Goal: Task Accomplishment & Management: Manage account settings

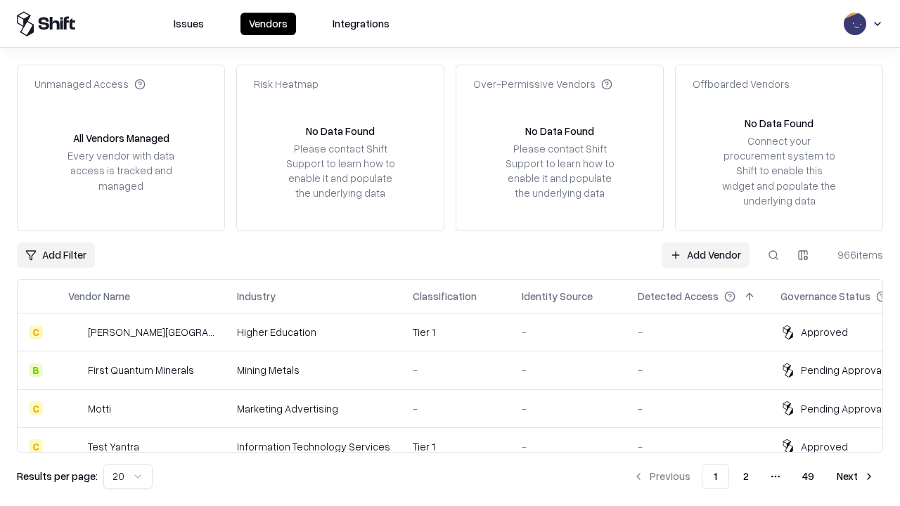
click at [705, 254] on link "Add Vendor" at bounding box center [705, 254] width 88 height 25
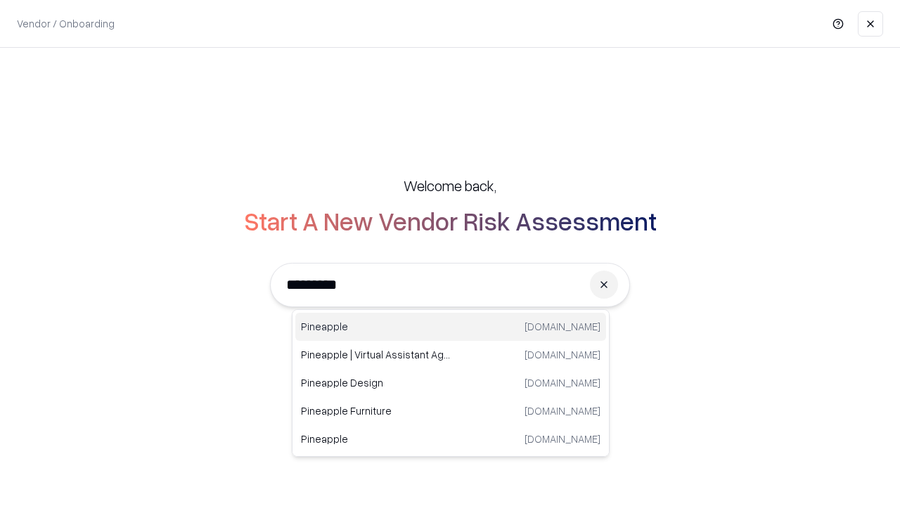
click at [451, 327] on div "Pineapple [DOMAIN_NAME]" at bounding box center [450, 327] width 311 height 28
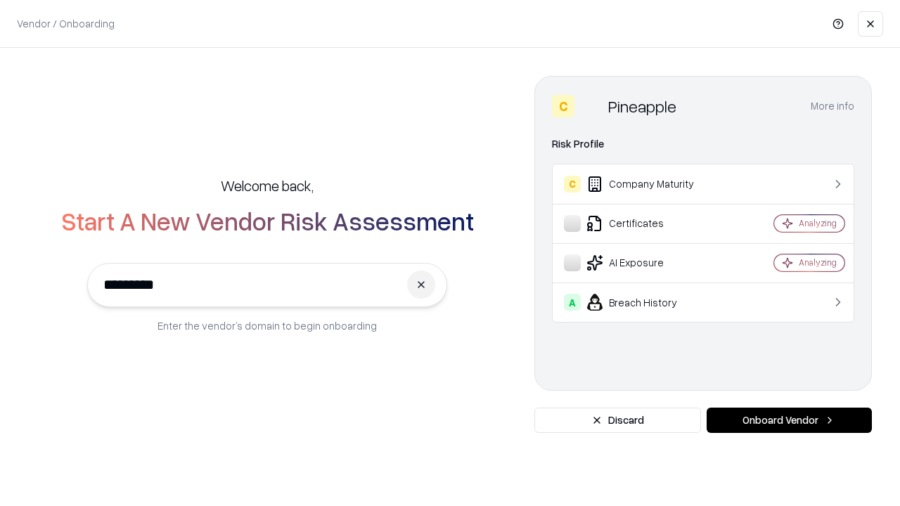
type input "*********"
click at [789, 420] on button "Onboard Vendor" at bounding box center [788, 420] width 165 height 25
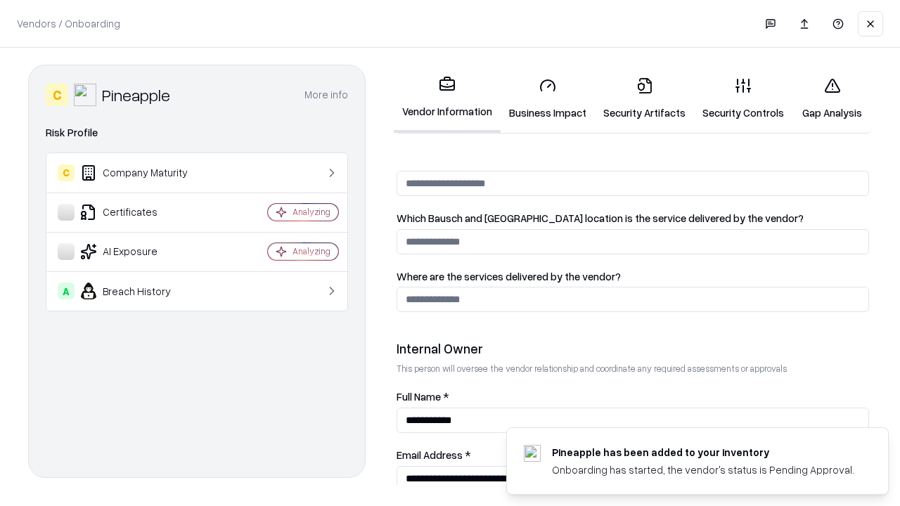
scroll to position [728, 0]
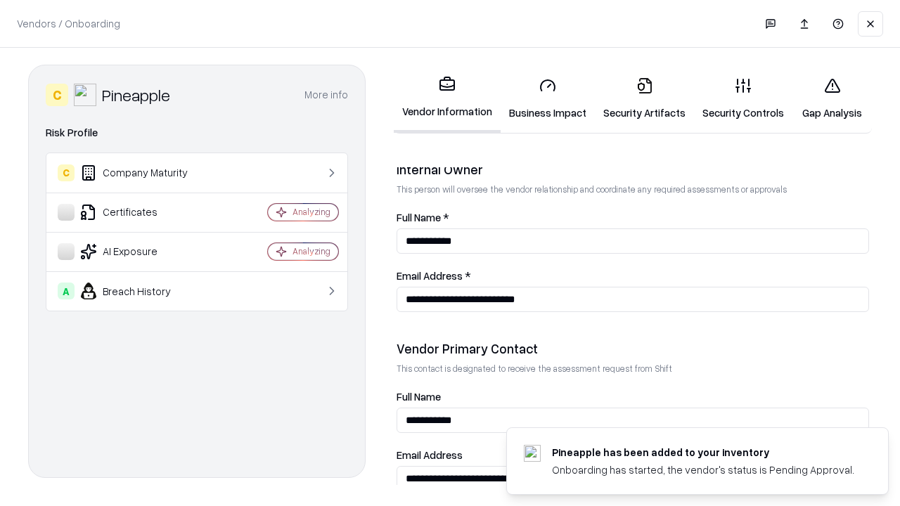
click at [548, 98] on link "Business Impact" at bounding box center [547, 98] width 94 height 65
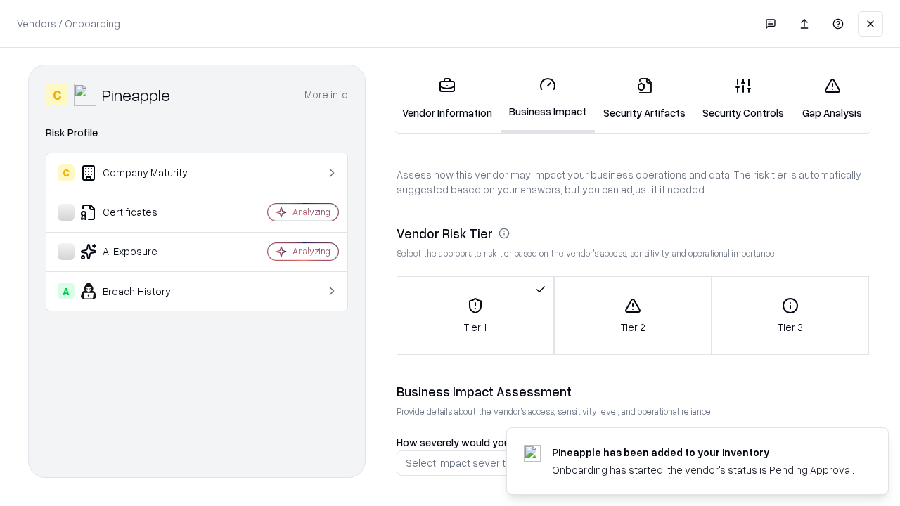
click at [644, 98] on link "Security Artifacts" at bounding box center [644, 98] width 99 height 65
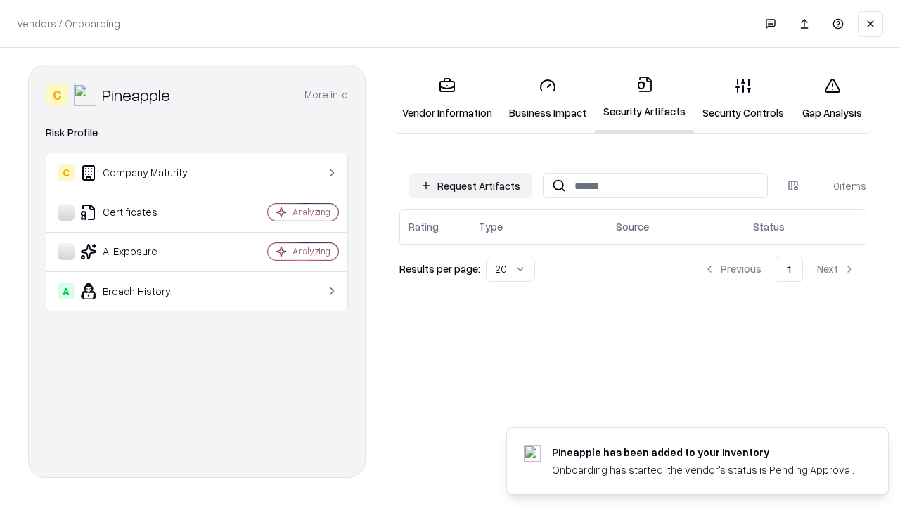
click at [470, 186] on button "Request Artifacts" at bounding box center [470, 185] width 122 height 25
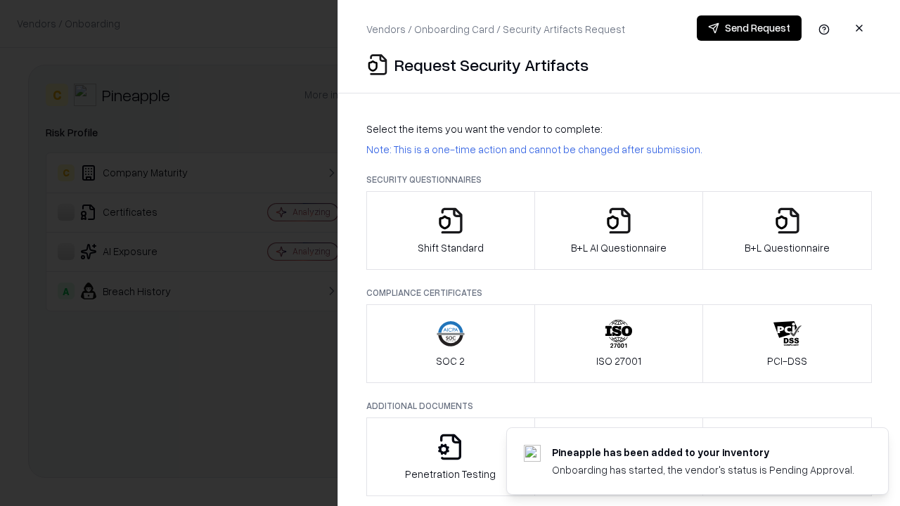
click at [450, 231] on icon "button" at bounding box center [450, 221] width 28 height 28
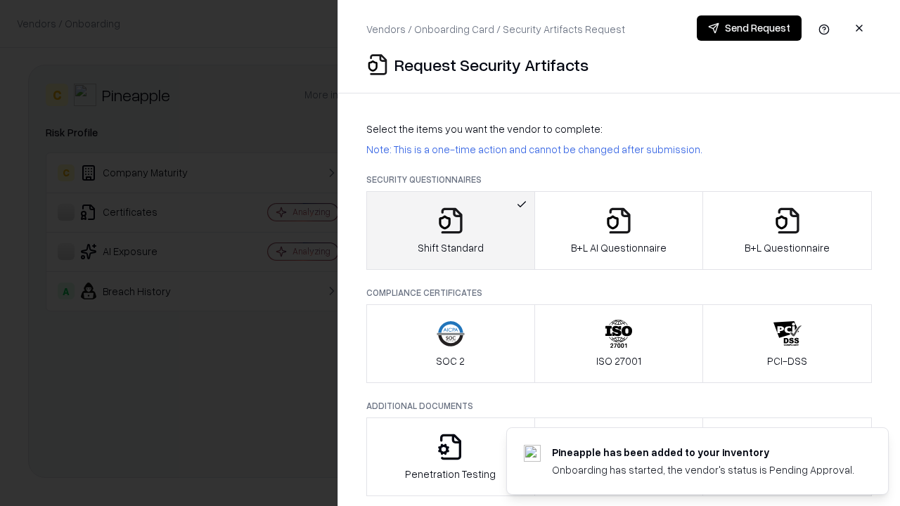
click at [749, 28] on button "Send Request" at bounding box center [749, 27] width 105 height 25
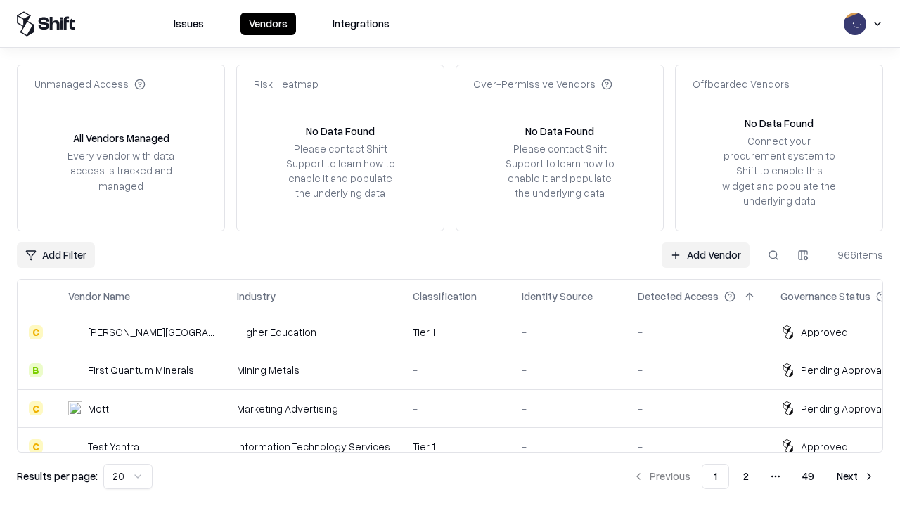
click at [773, 254] on button at bounding box center [773, 254] width 25 height 25
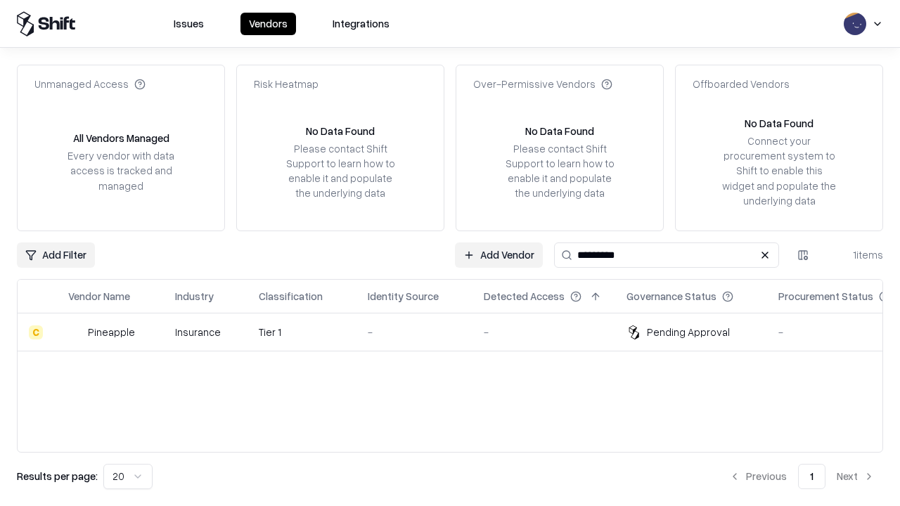
type input "*********"
click at [458, 332] on div "-" at bounding box center [414, 332] width 93 height 15
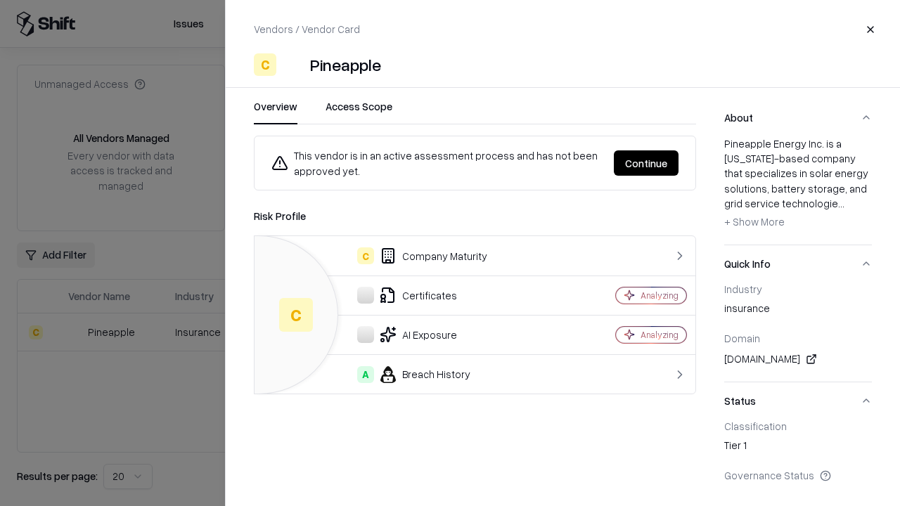
click at [646, 163] on button "Continue" at bounding box center [646, 162] width 65 height 25
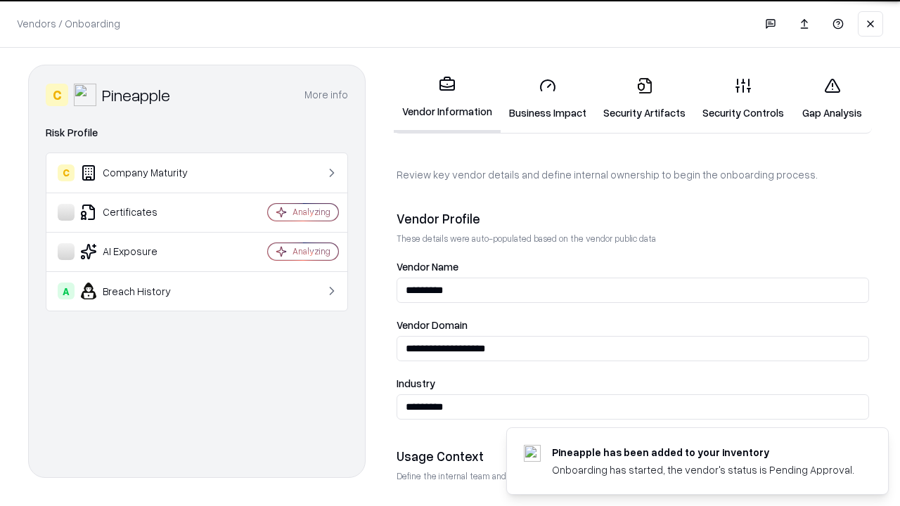
click at [644, 98] on link "Security Artifacts" at bounding box center [644, 98] width 99 height 65
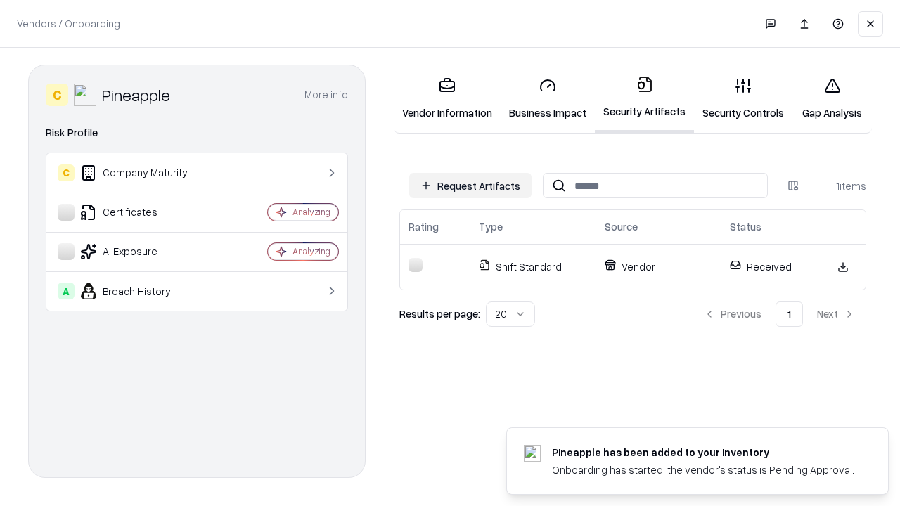
click at [832, 98] on link "Gap Analysis" at bounding box center [831, 98] width 79 height 65
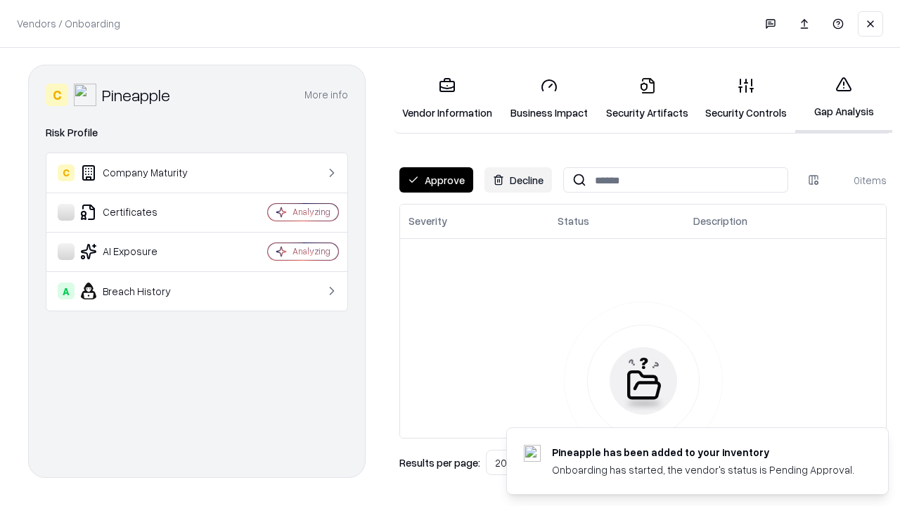
click at [436, 180] on button "Approve" at bounding box center [436, 179] width 74 height 25
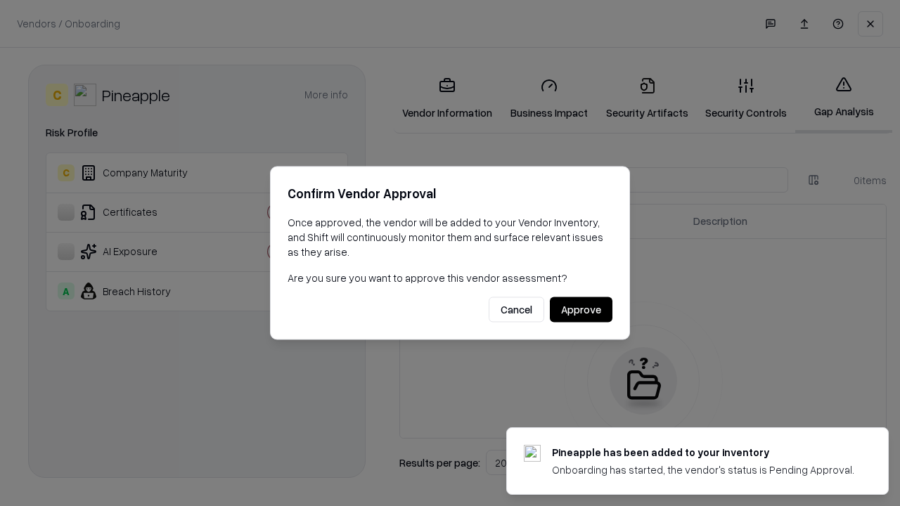
click at [581, 309] on button "Approve" at bounding box center [581, 309] width 63 height 25
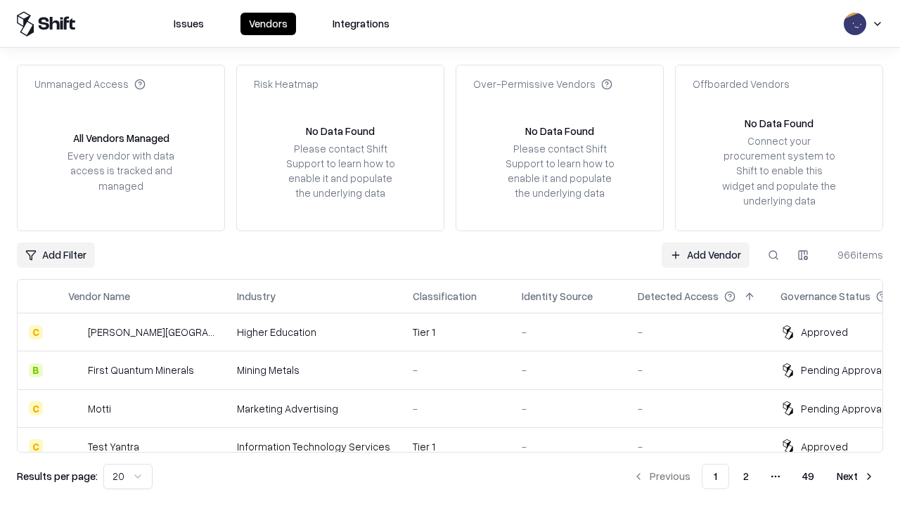
type input "*********"
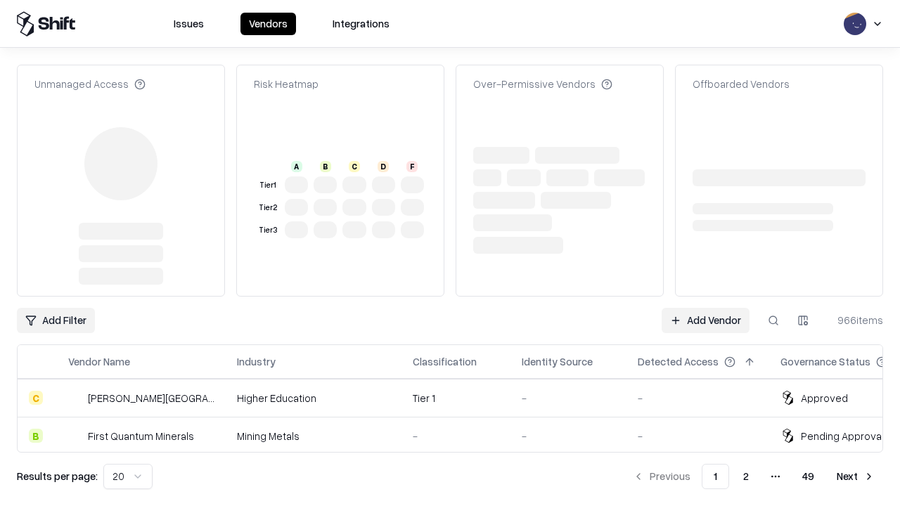
click at [705, 308] on link "Add Vendor" at bounding box center [705, 320] width 88 height 25
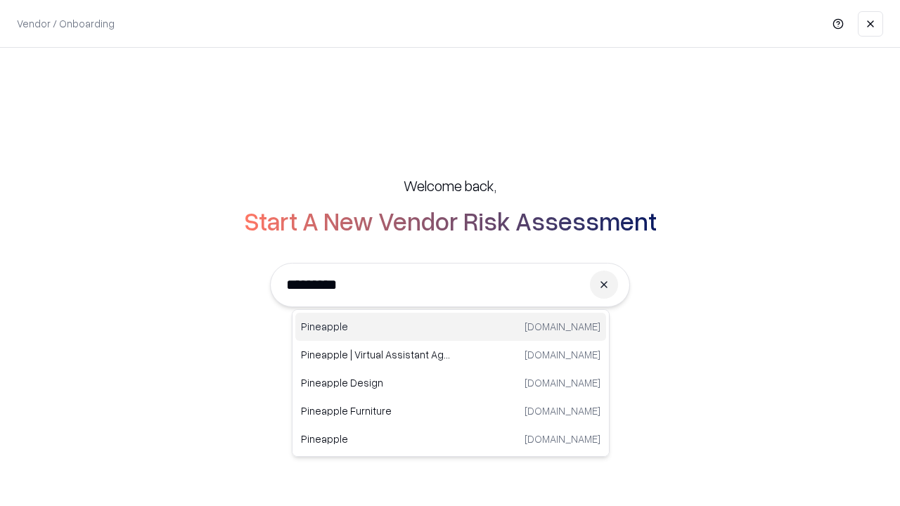
click at [451, 327] on div "Pineapple pineappleenergy.com" at bounding box center [450, 327] width 311 height 28
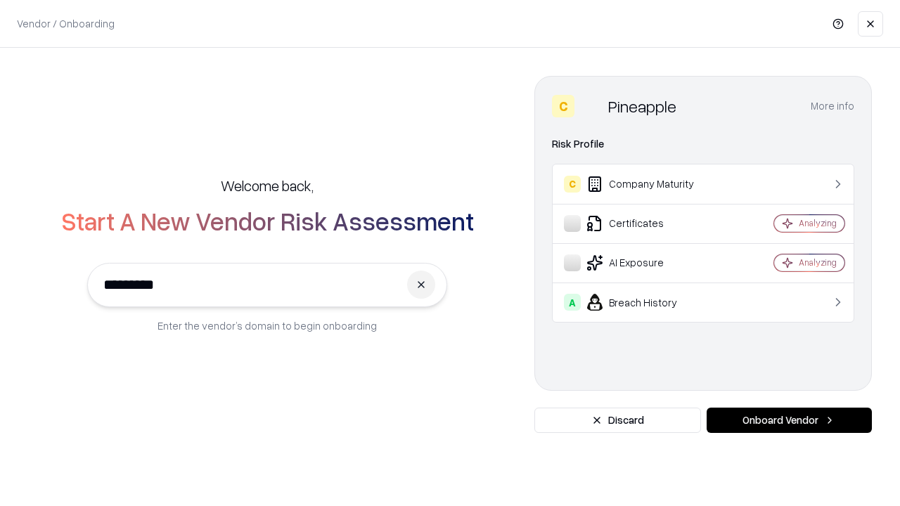
type input "*********"
click at [789, 420] on button "Onboard Vendor" at bounding box center [788, 420] width 165 height 25
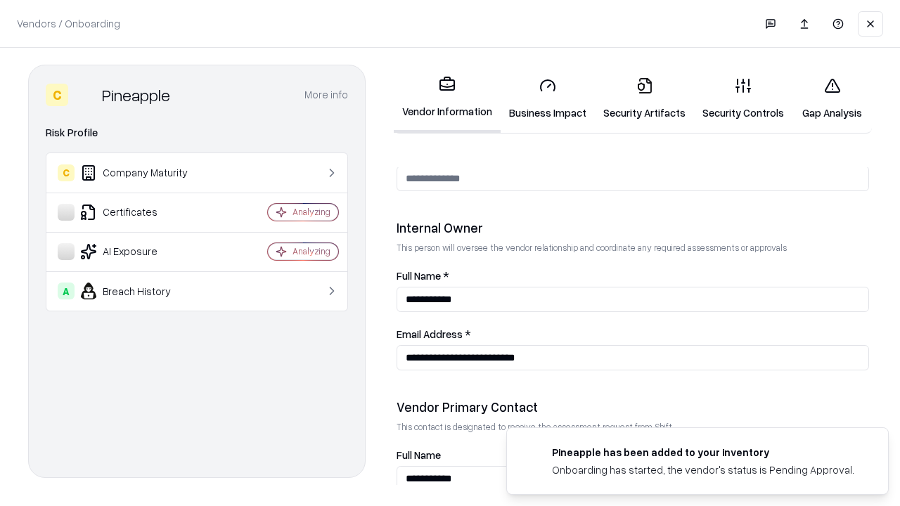
scroll to position [728, 0]
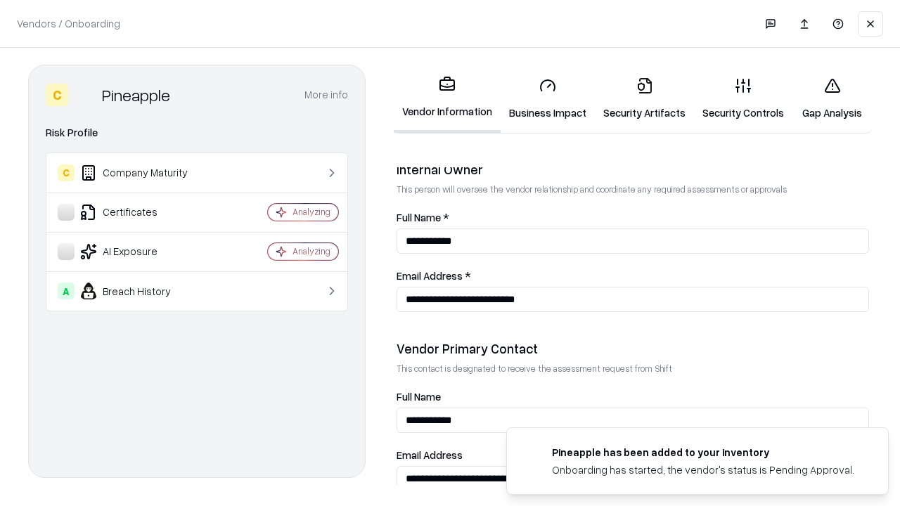
click at [832, 98] on link "Gap Analysis" at bounding box center [831, 98] width 79 height 65
